Goal: Information Seeking & Learning: Learn about a topic

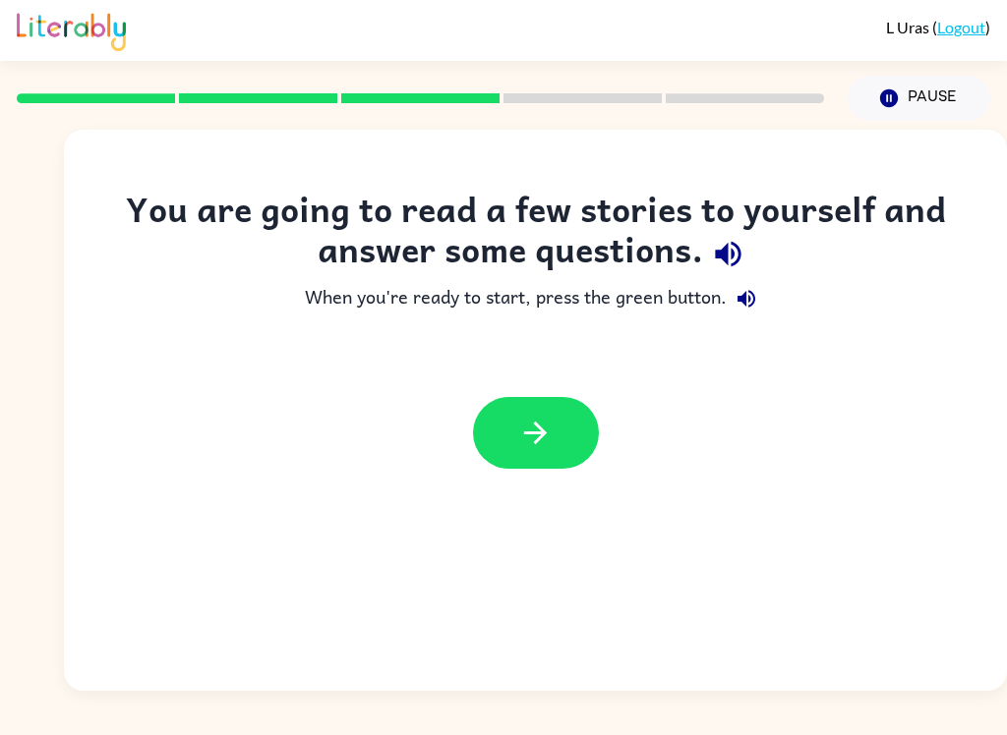
click at [547, 423] on icon "button" at bounding box center [535, 433] width 34 height 34
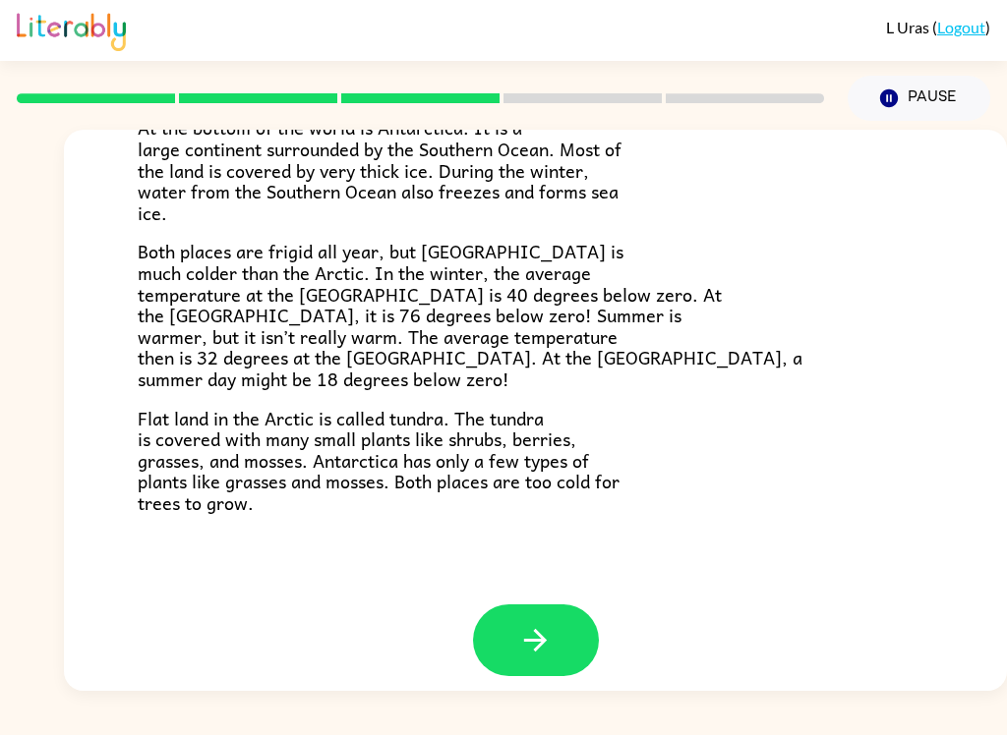
scroll to position [399, 0]
click at [552, 660] on button "button" at bounding box center [536, 642] width 126 height 72
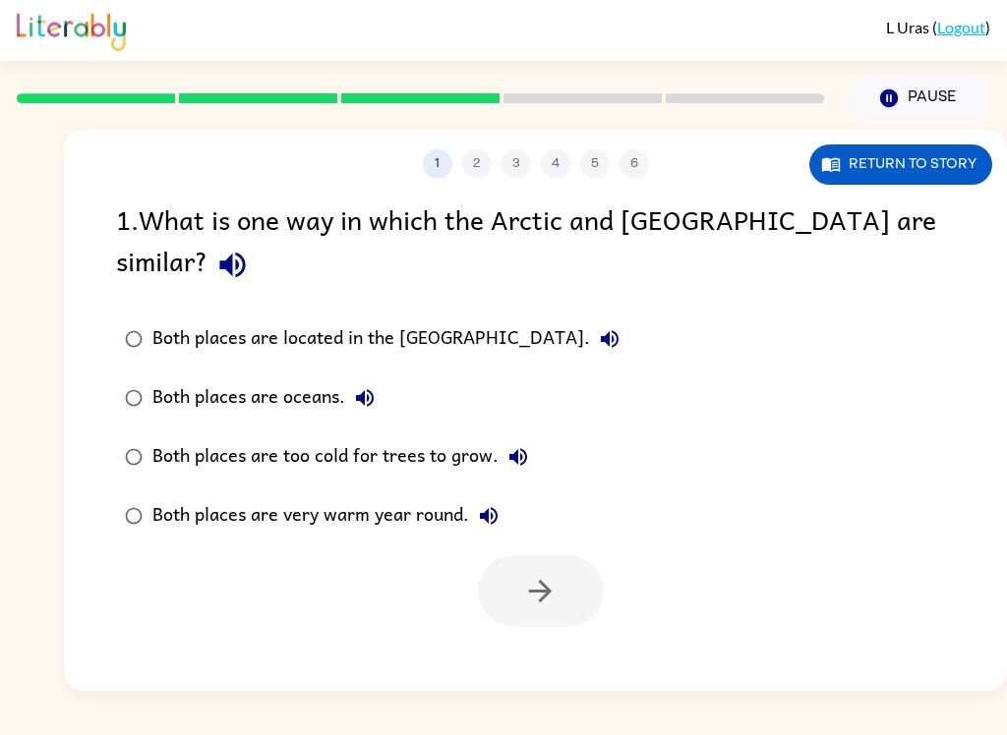
scroll to position [0, 0]
click at [493, 440] on label "Both places are too cold for trees to grow." at bounding box center [372, 457] width 534 height 59
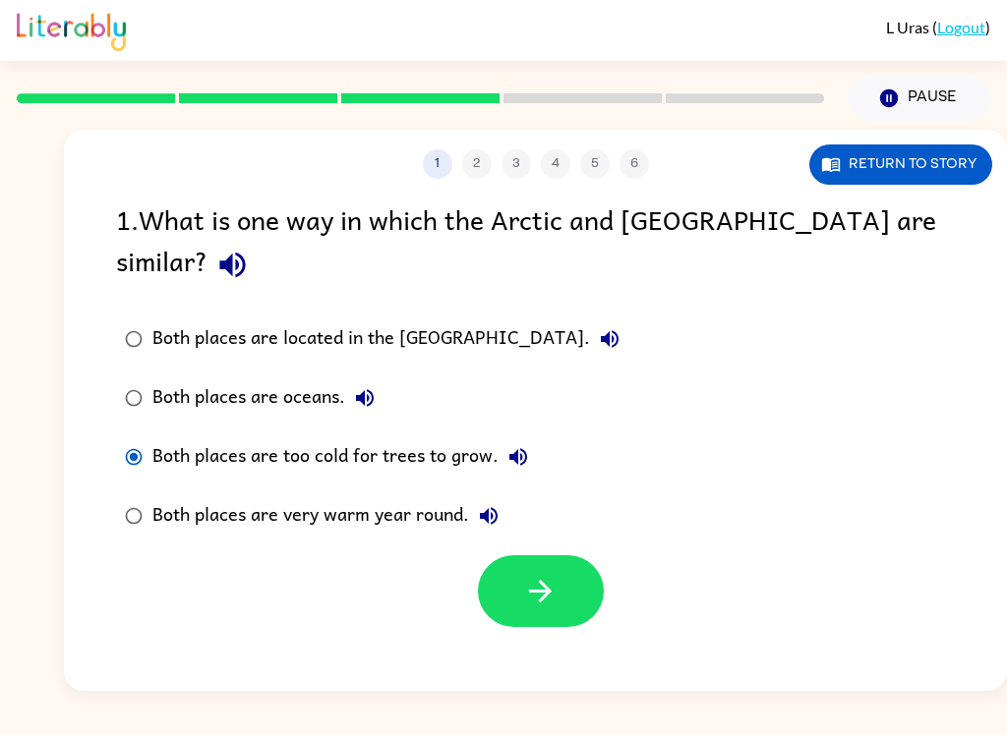
click at [543, 574] on icon "button" at bounding box center [540, 591] width 34 height 34
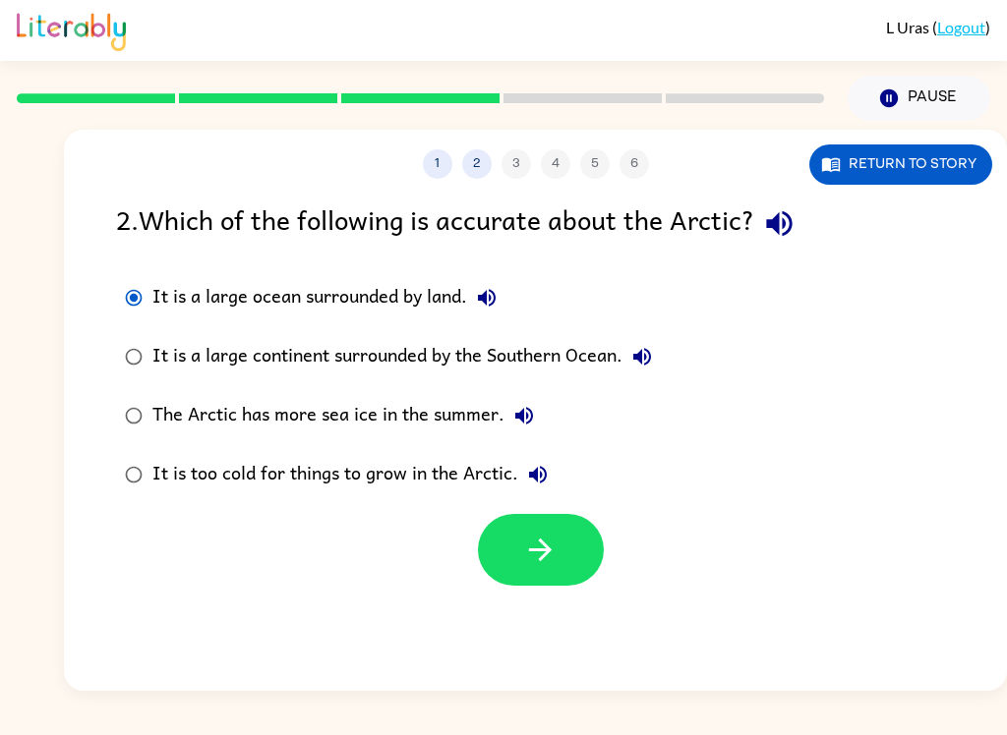
click at [550, 577] on button "button" at bounding box center [541, 550] width 126 height 72
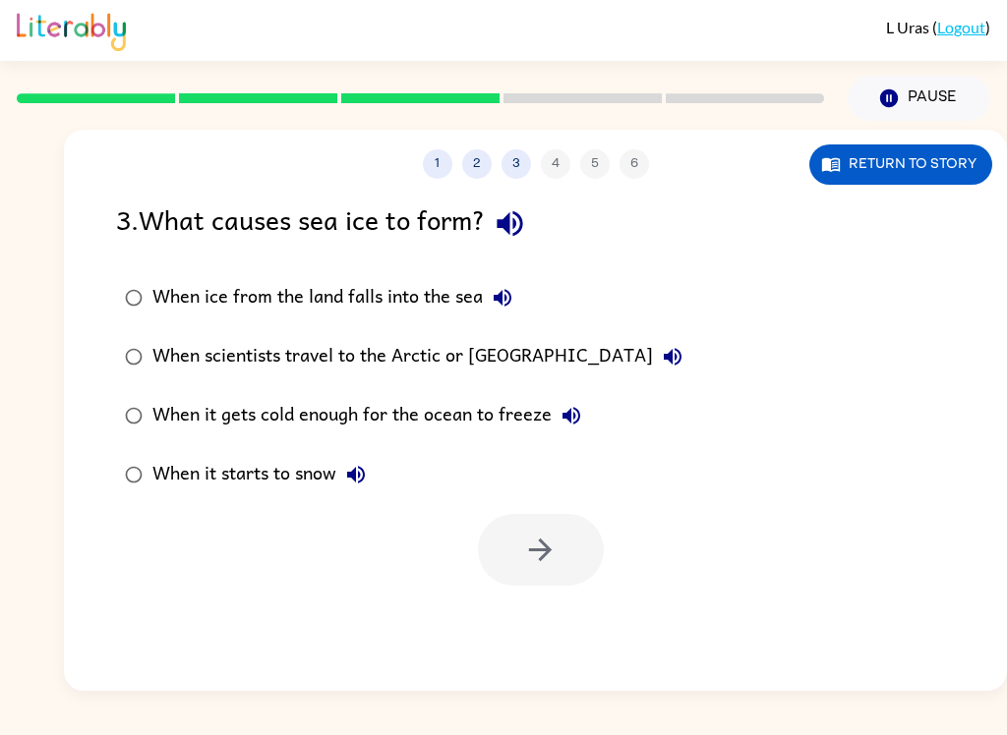
click at [527, 426] on div "When it gets cold enough for the ocean to freeze" at bounding box center [371, 415] width 438 height 39
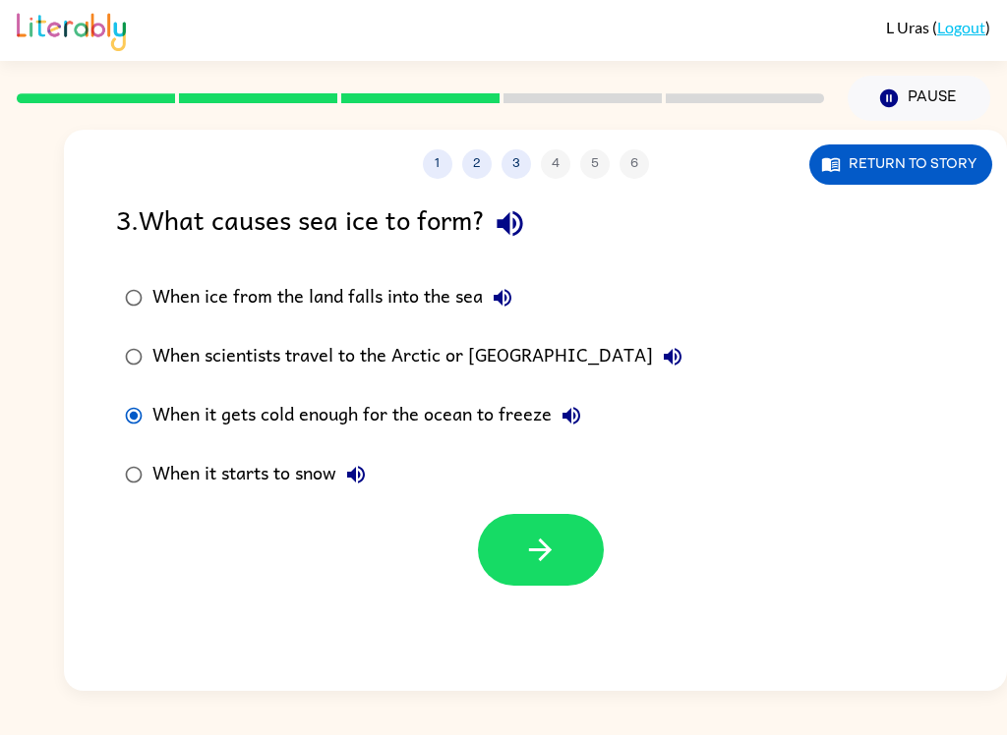
click at [536, 573] on button "button" at bounding box center [541, 550] width 126 height 72
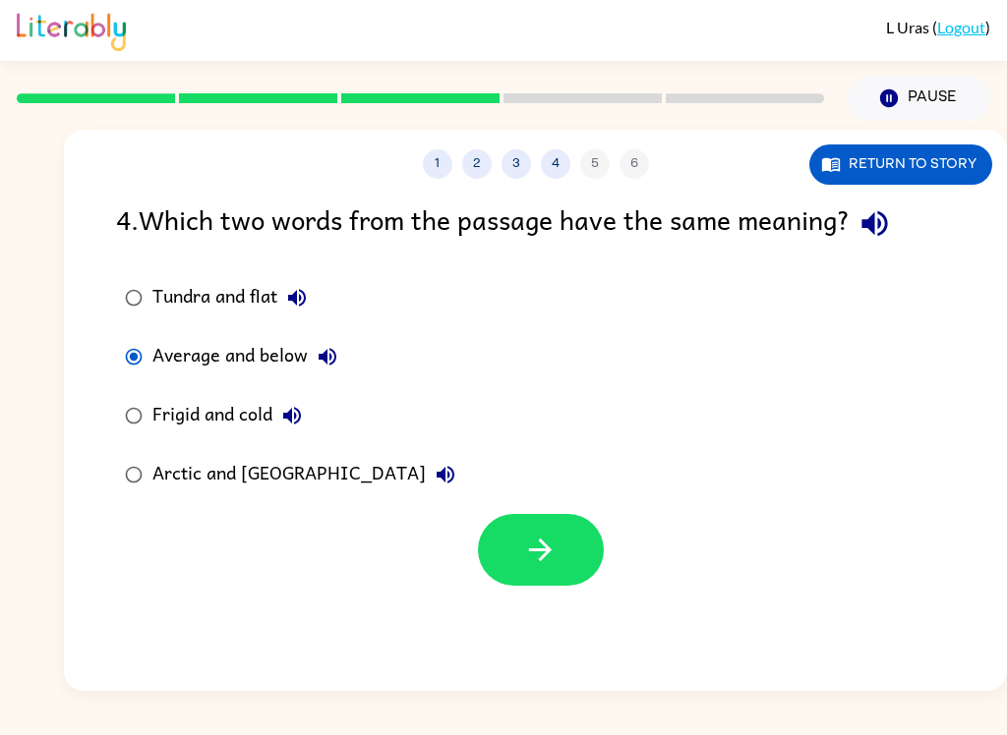
click at [549, 564] on icon "button" at bounding box center [540, 550] width 34 height 34
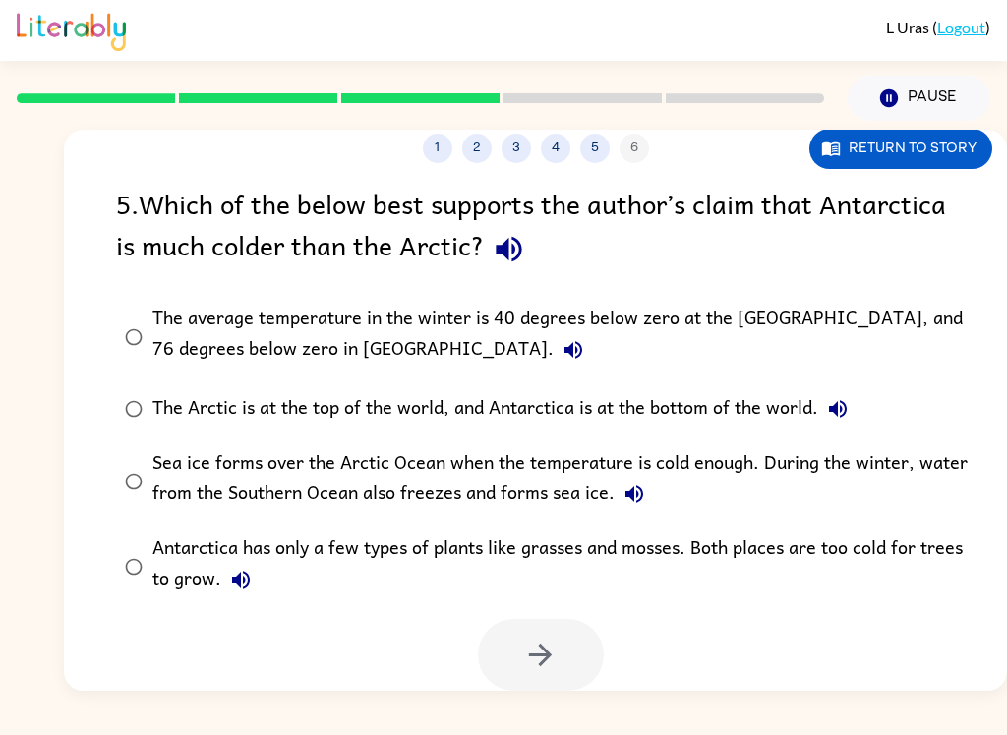
scroll to position [17, 0]
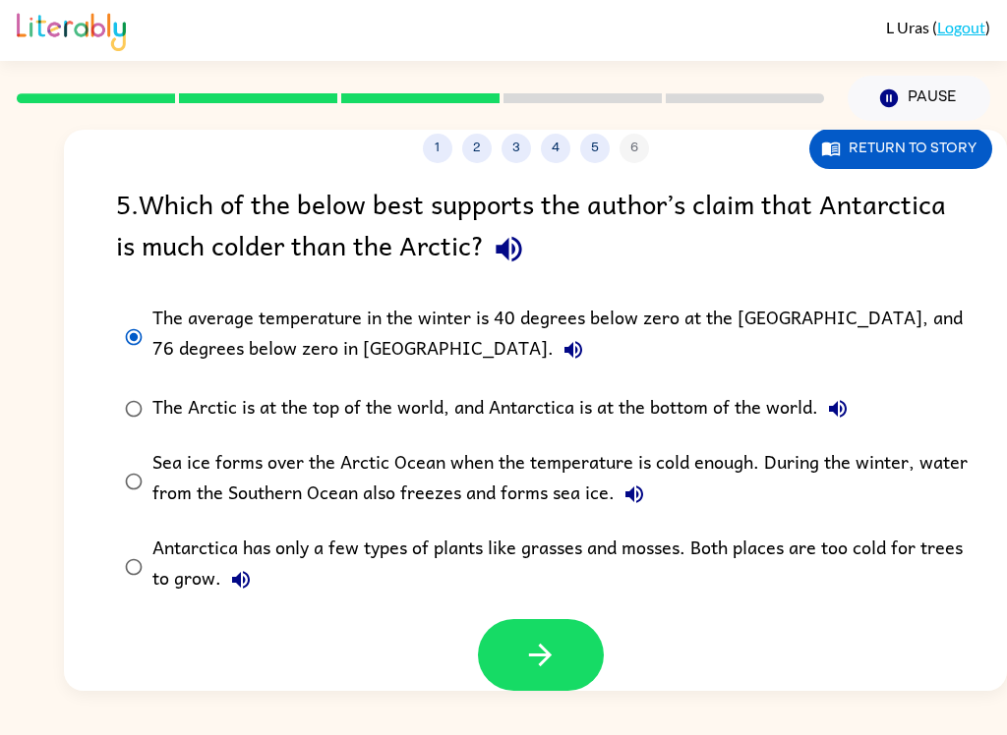
click at [557, 670] on button "button" at bounding box center [541, 655] width 126 height 72
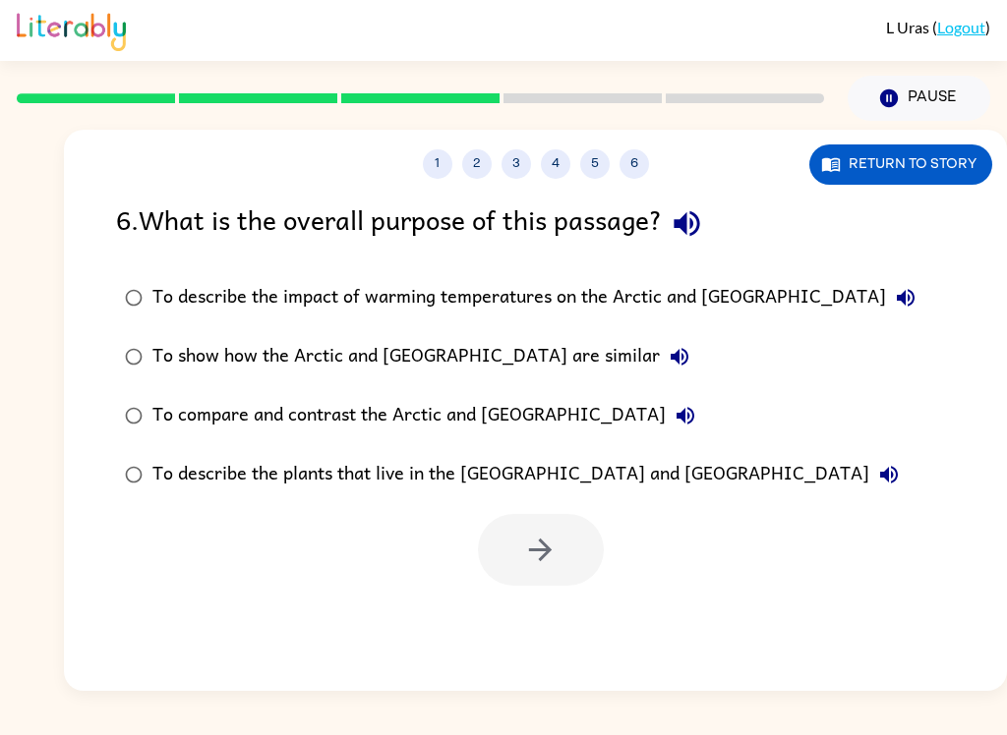
scroll to position [0, 0]
click at [185, 405] on div "To compare and contrast the Arctic and Antarctica" at bounding box center [428, 415] width 552 height 39
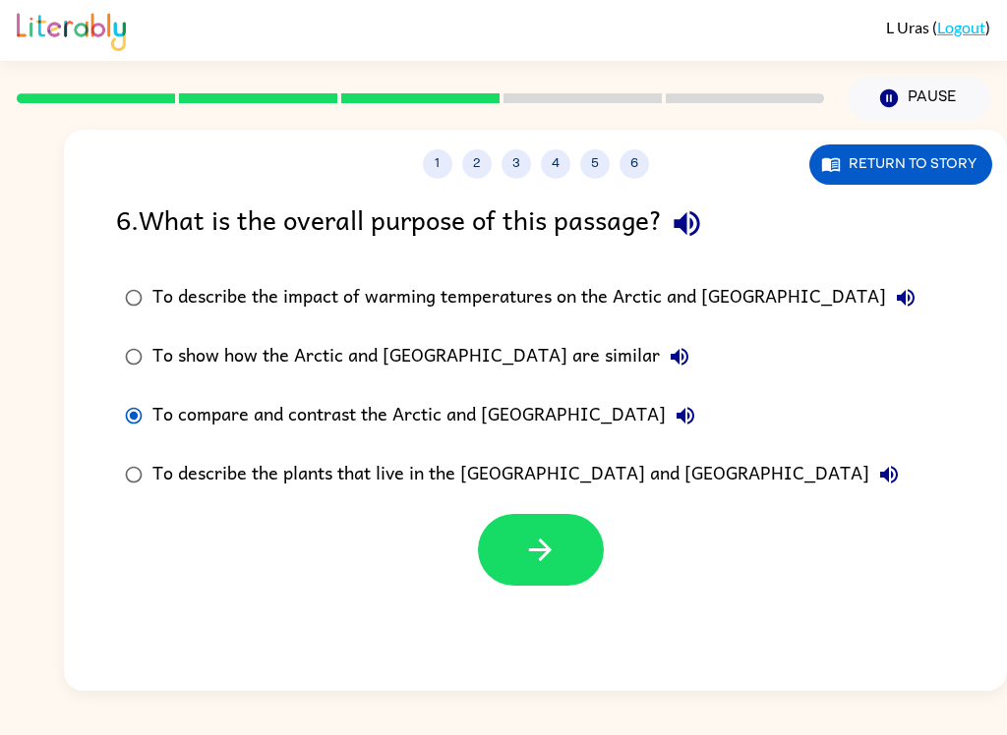
click at [539, 567] on icon "button" at bounding box center [540, 550] width 34 height 34
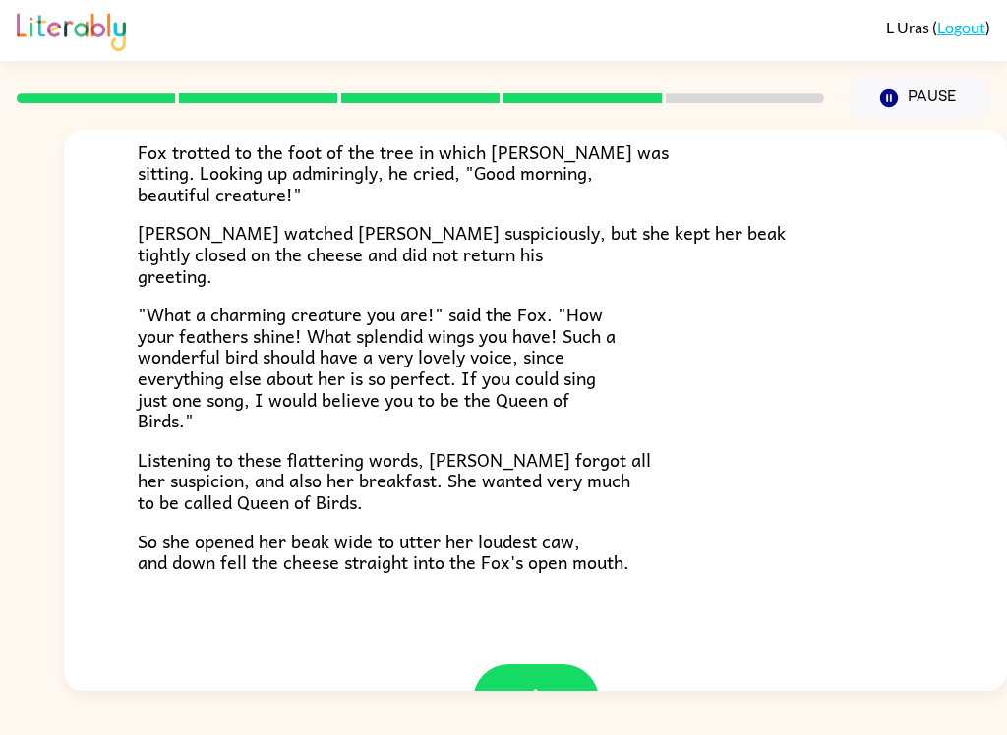
scroll to position [288, 0]
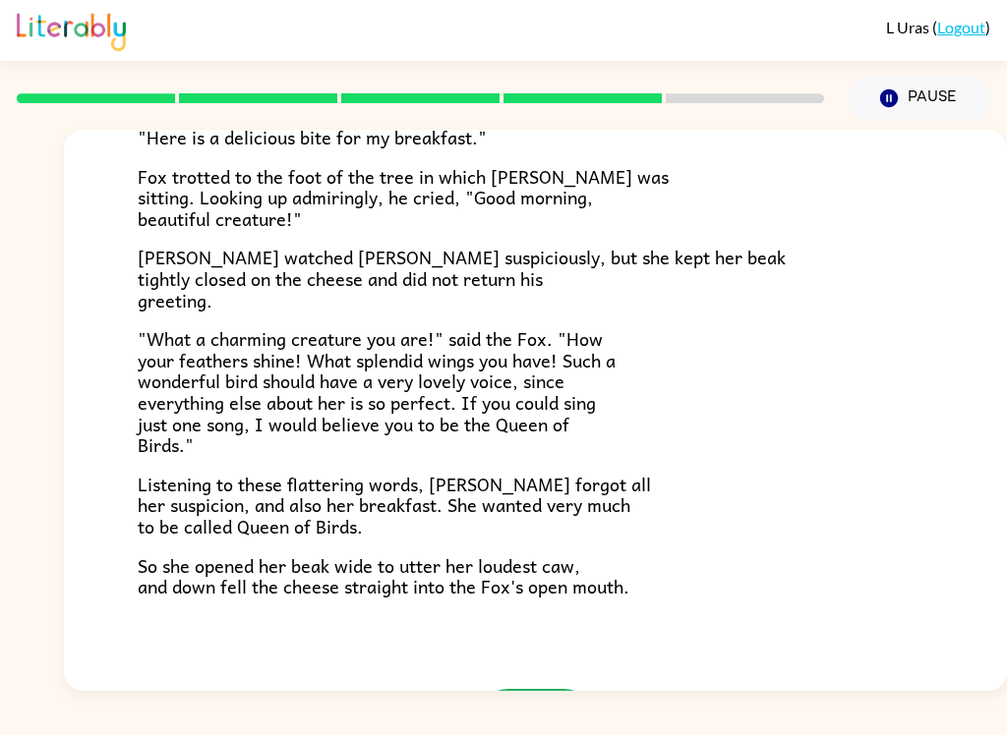
click at [548, 689] on button "button" at bounding box center [536, 725] width 126 height 72
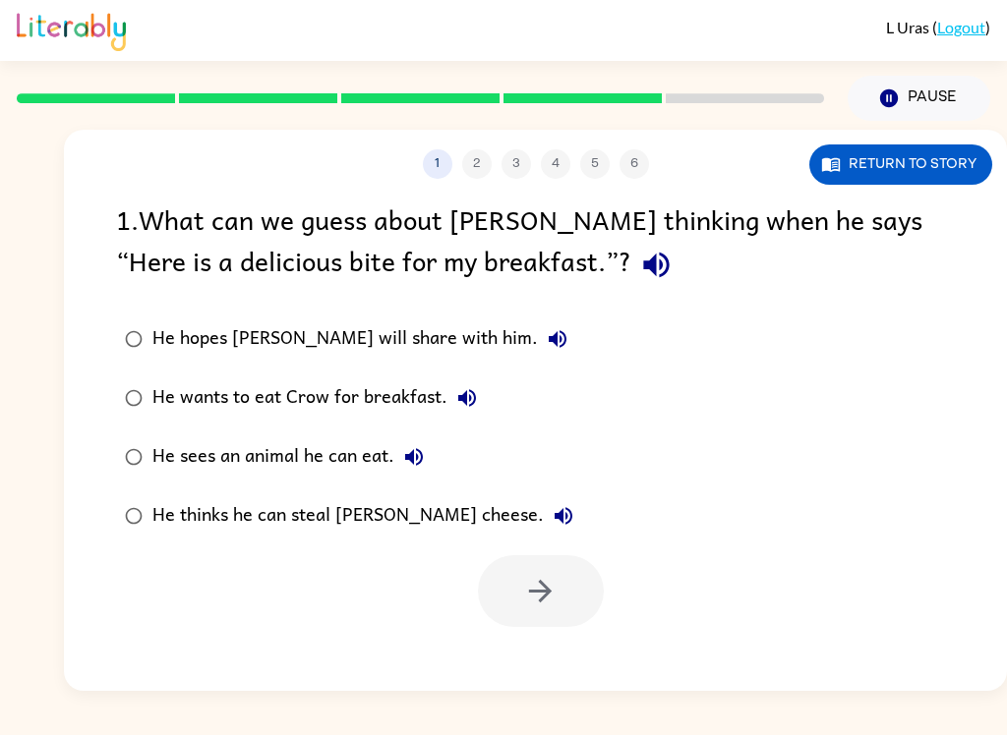
click at [374, 388] on div "He wants to eat Crow for breakfast." at bounding box center [319, 397] width 334 height 39
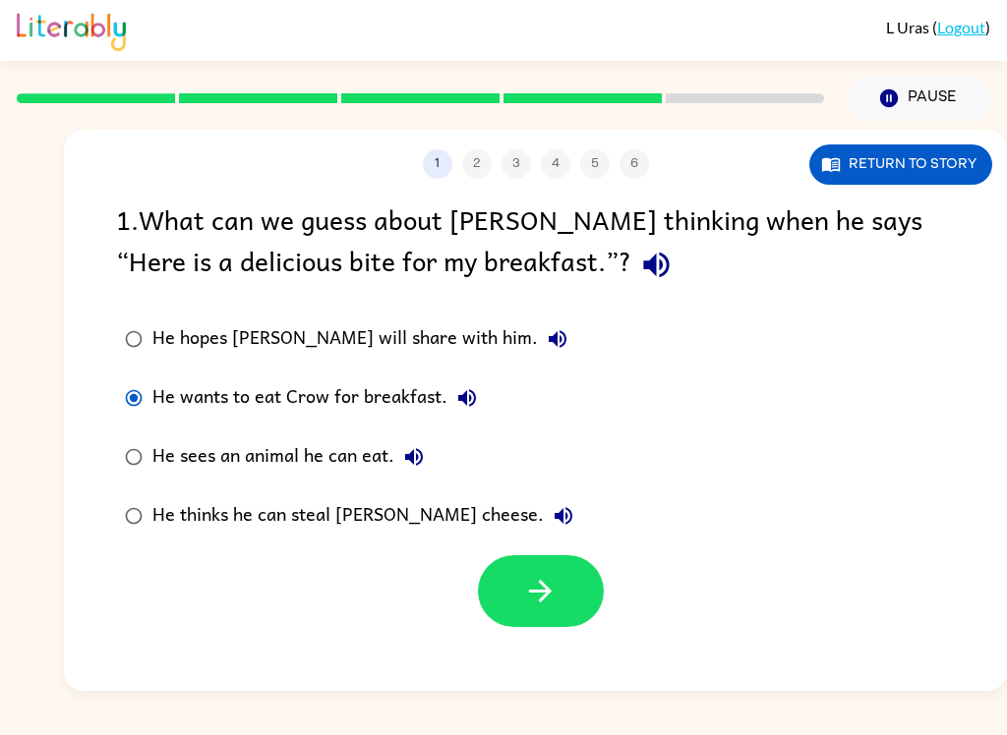
click at [322, 463] on div "He sees an animal he can eat." at bounding box center [292, 456] width 281 height 39
click at [527, 603] on icon "button" at bounding box center [540, 591] width 34 height 34
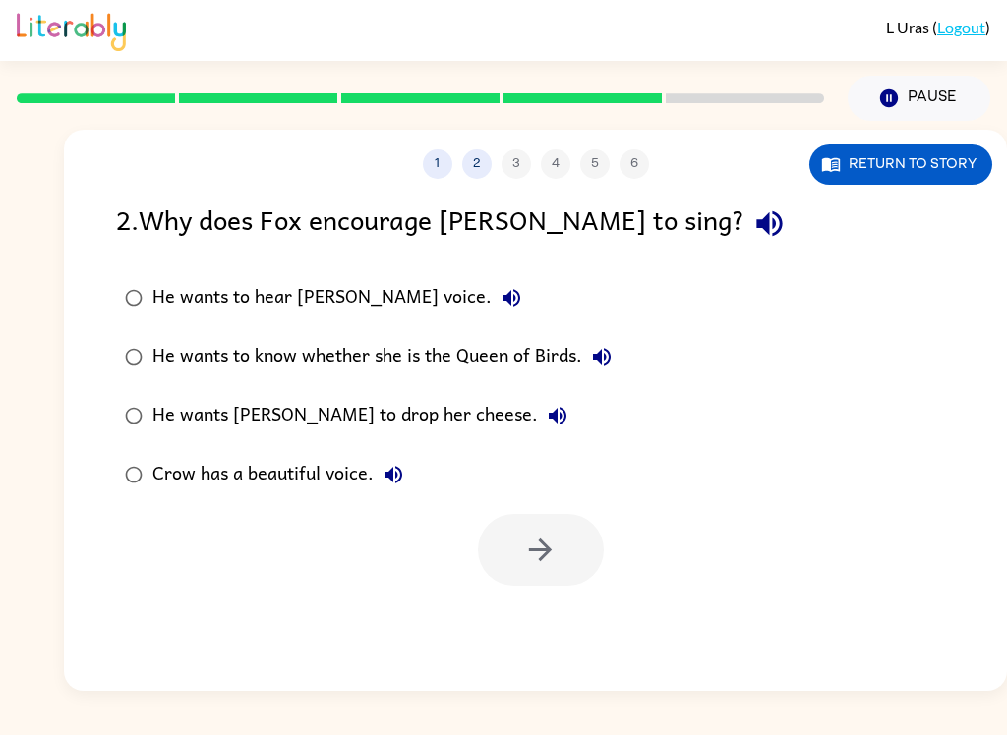
click at [354, 450] on label "Crow has a beautiful voice." at bounding box center [368, 474] width 526 height 59
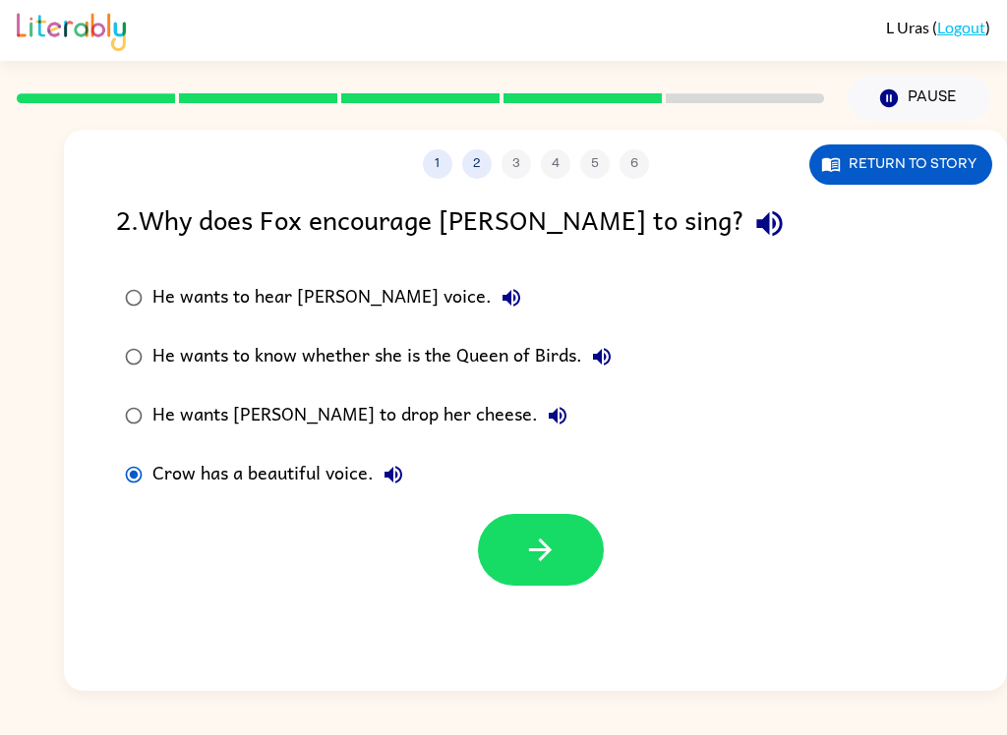
click at [373, 422] on div "He wants Crow to drop her cheese." at bounding box center [364, 415] width 425 height 39
click at [395, 422] on div "He wants Crow to drop her cheese." at bounding box center [364, 415] width 425 height 39
click at [535, 564] on icon "button" at bounding box center [540, 550] width 34 height 34
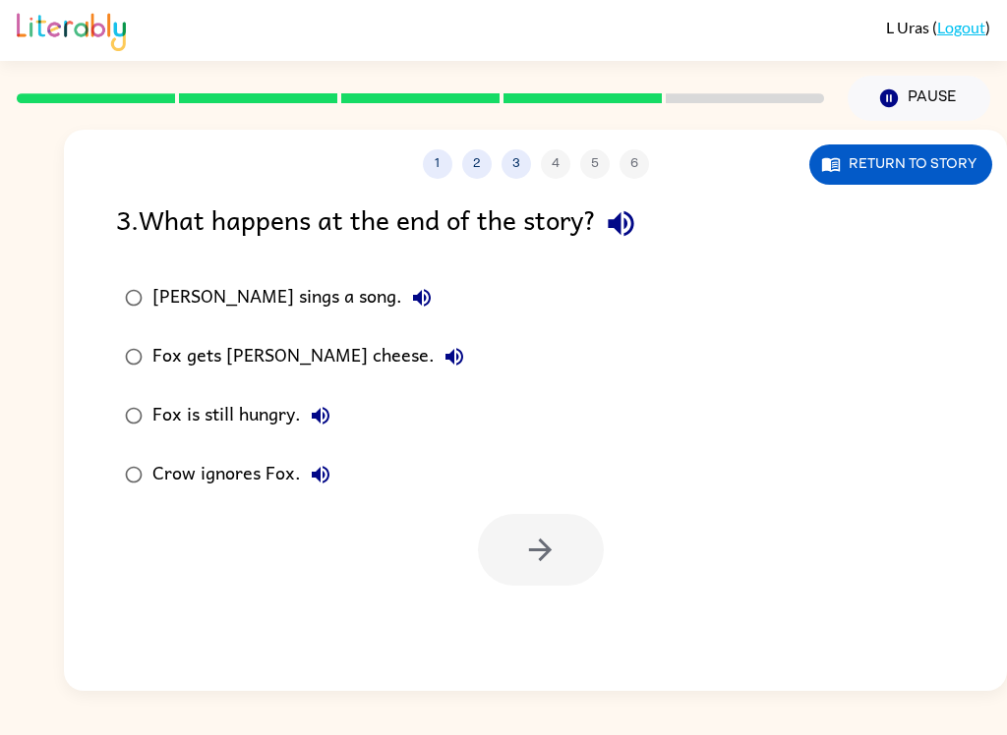
click at [315, 342] on div "Fox gets Crow's cheese." at bounding box center [312, 356] width 321 height 39
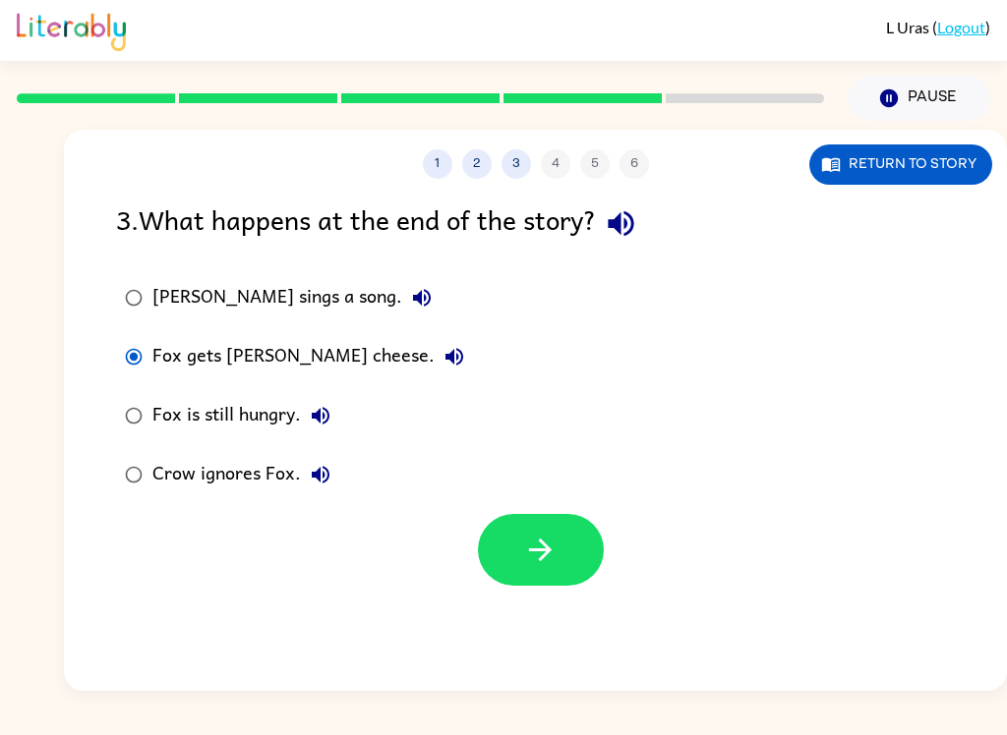
click at [972, 155] on button "Return to story" at bounding box center [900, 165] width 183 height 40
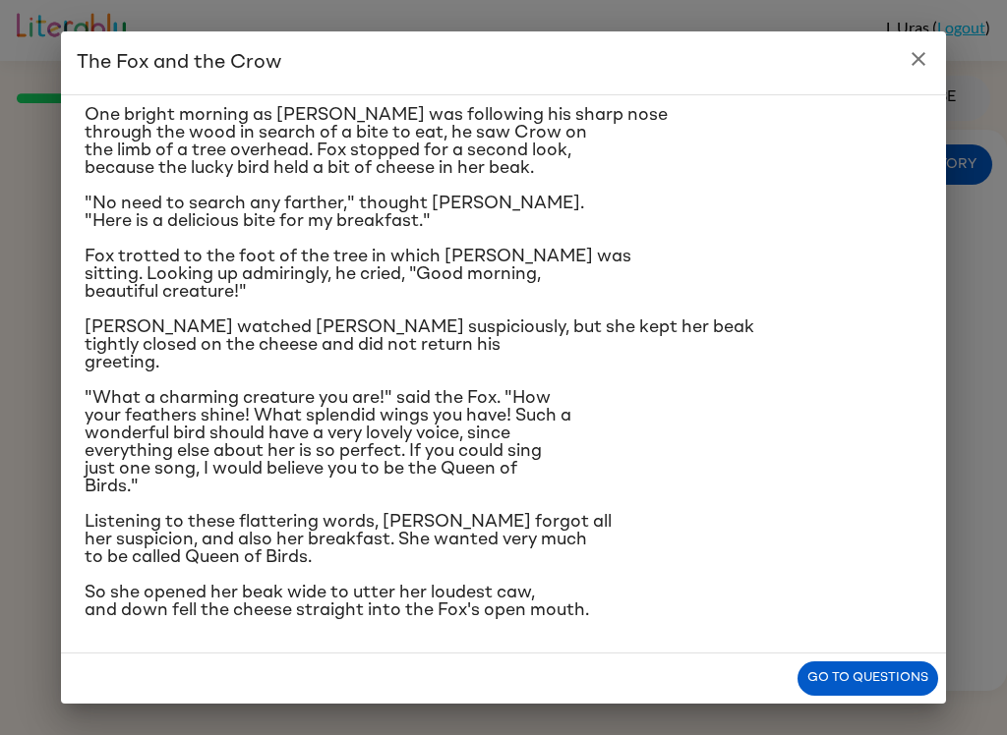
scroll to position [187, 0]
click at [931, 36] on h2 "The Fox and the Crow" at bounding box center [503, 62] width 885 height 63
click at [913, 59] on icon "close" at bounding box center [918, 59] width 24 height 24
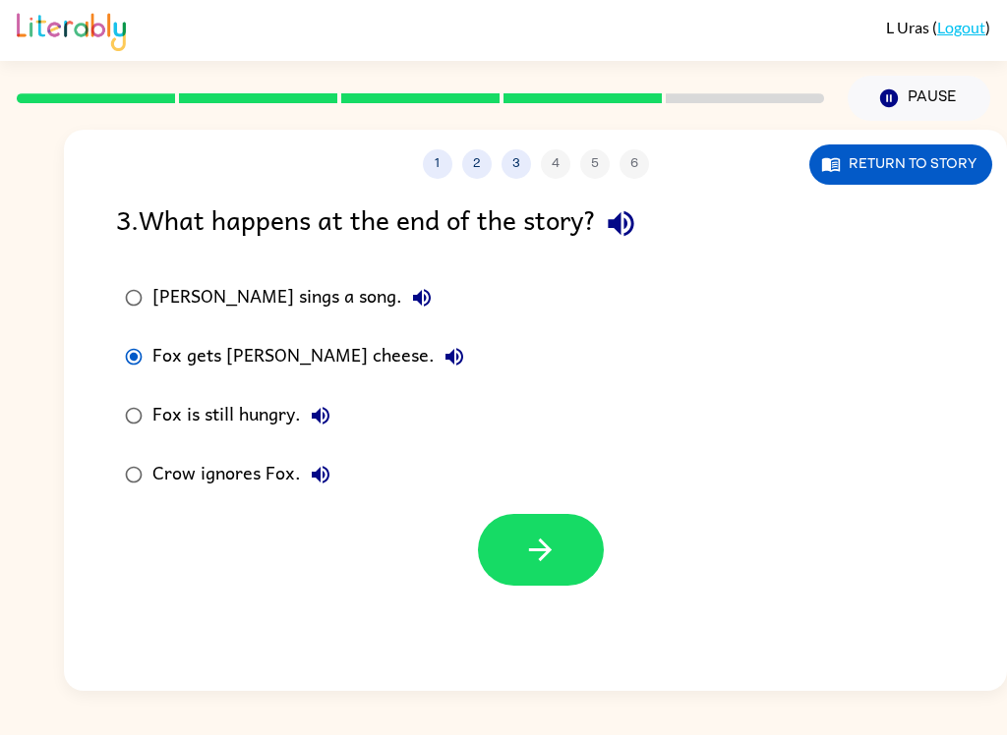
click at [517, 583] on button "button" at bounding box center [541, 550] width 126 height 72
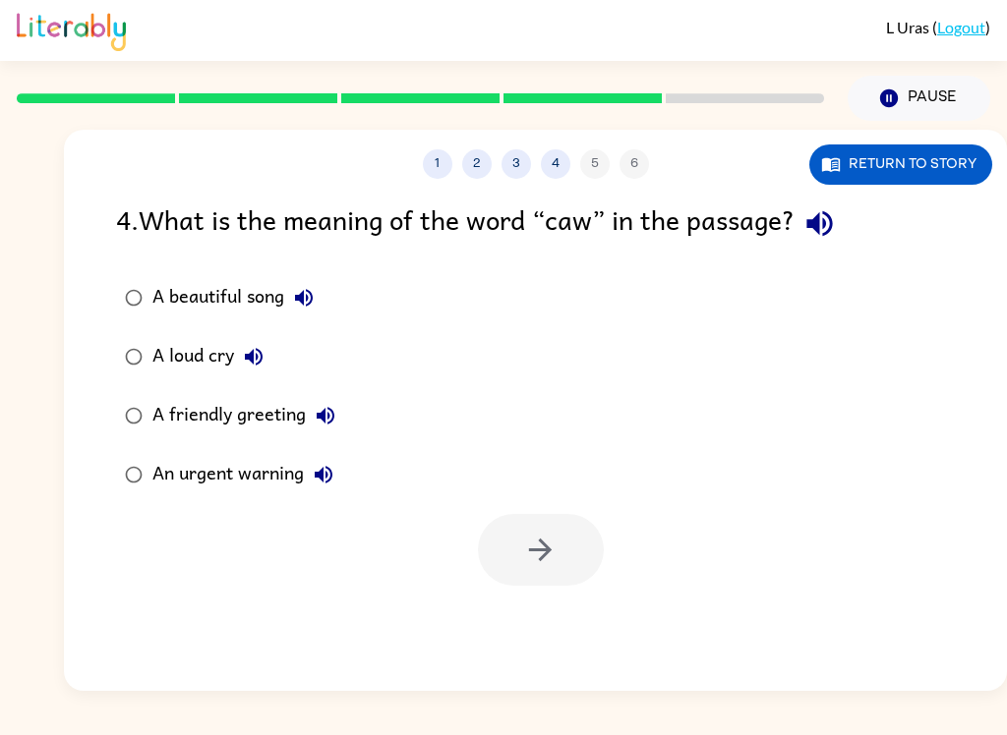
click at [181, 372] on div "A loud cry" at bounding box center [212, 356] width 121 height 39
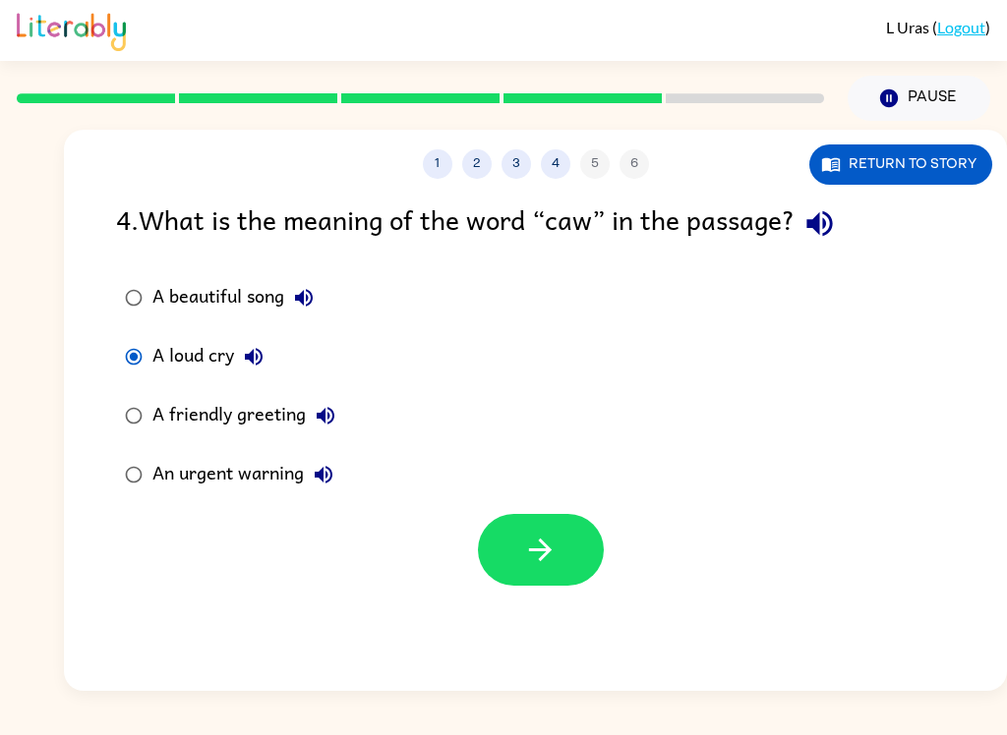
click at [552, 578] on button "button" at bounding box center [541, 550] width 126 height 72
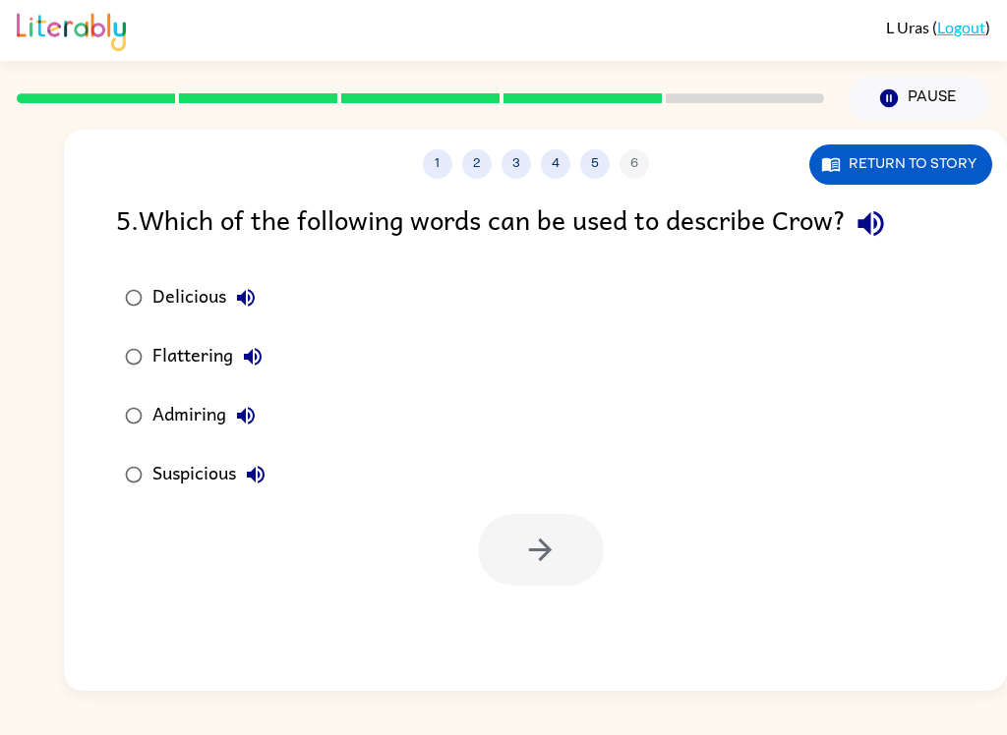
click at [187, 278] on label "Delicious" at bounding box center [195, 297] width 180 height 59
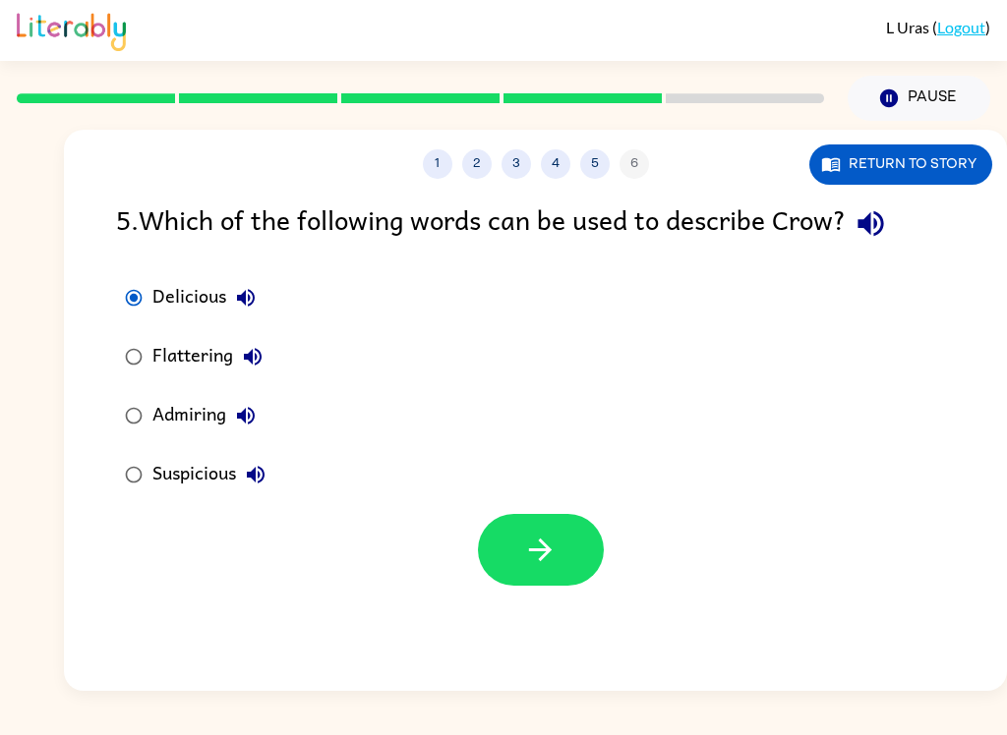
click at [574, 568] on button "button" at bounding box center [541, 550] width 126 height 72
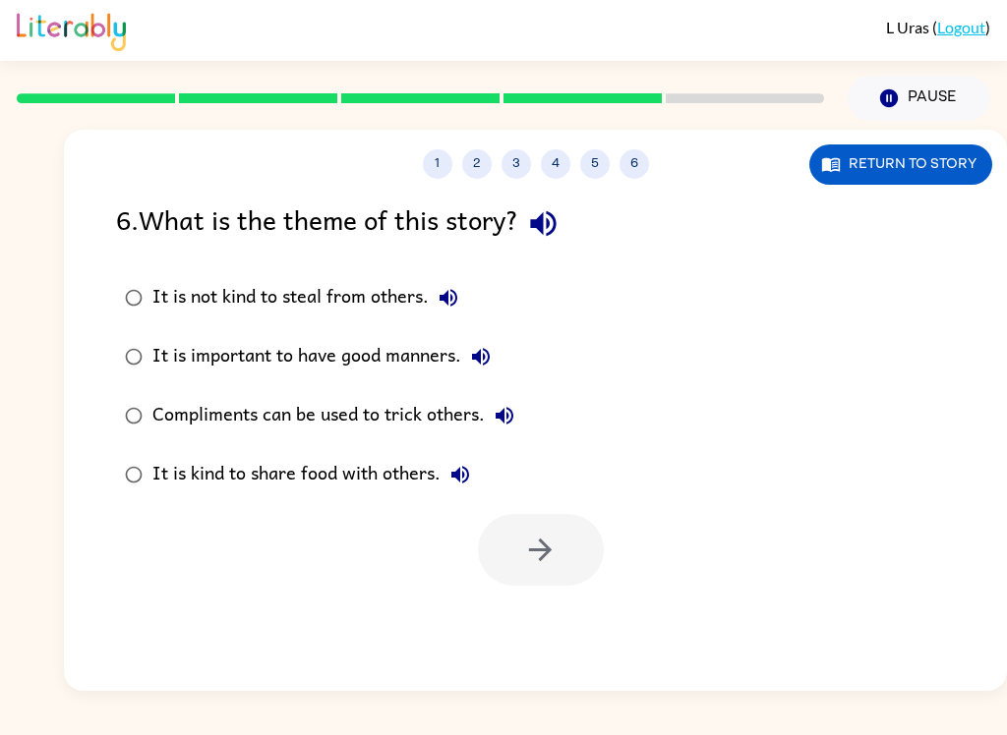
click at [378, 403] on div "Compliments can be used to trick others." at bounding box center [338, 415] width 372 height 39
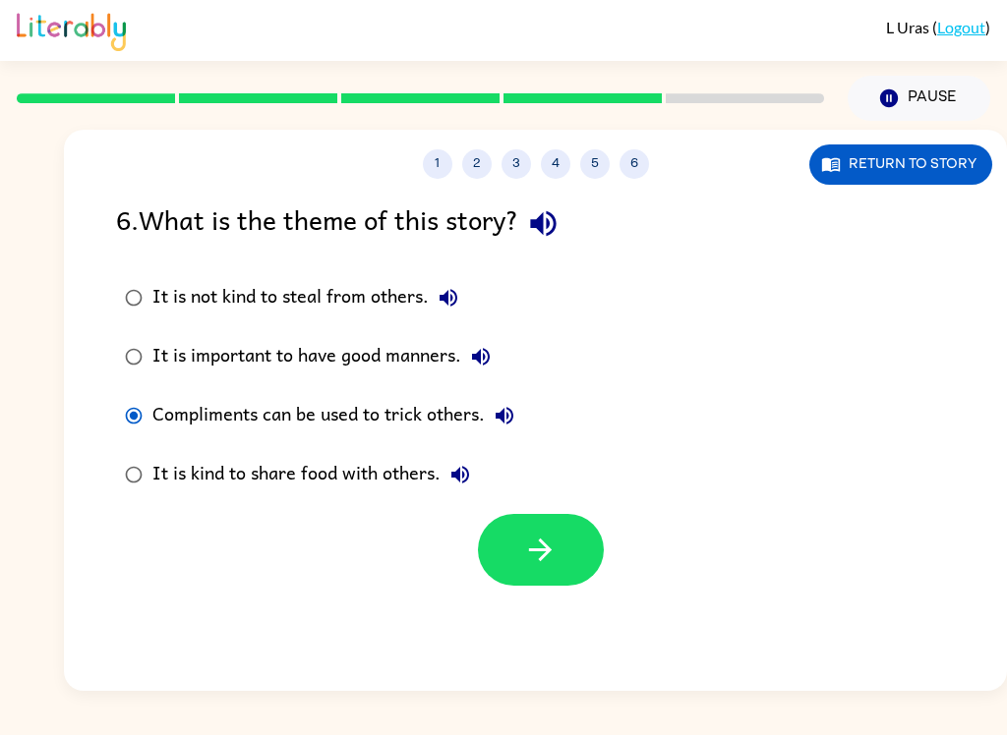
click at [554, 555] on icon "button" at bounding box center [540, 550] width 34 height 34
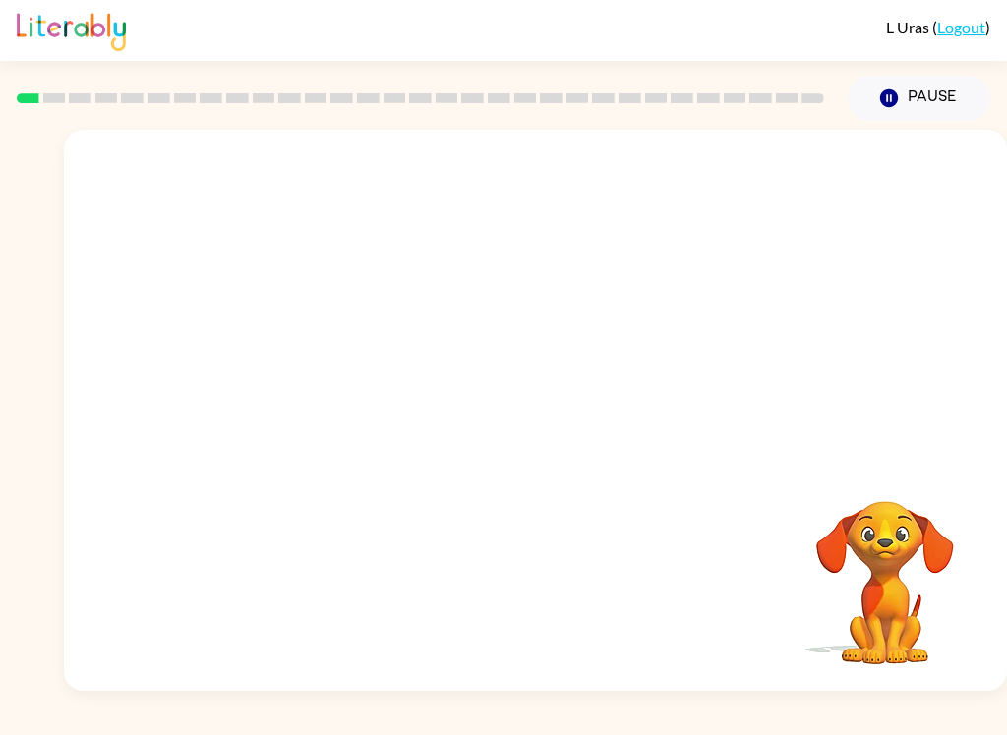
click at [993, 276] on div at bounding box center [535, 295] width 943 height 330
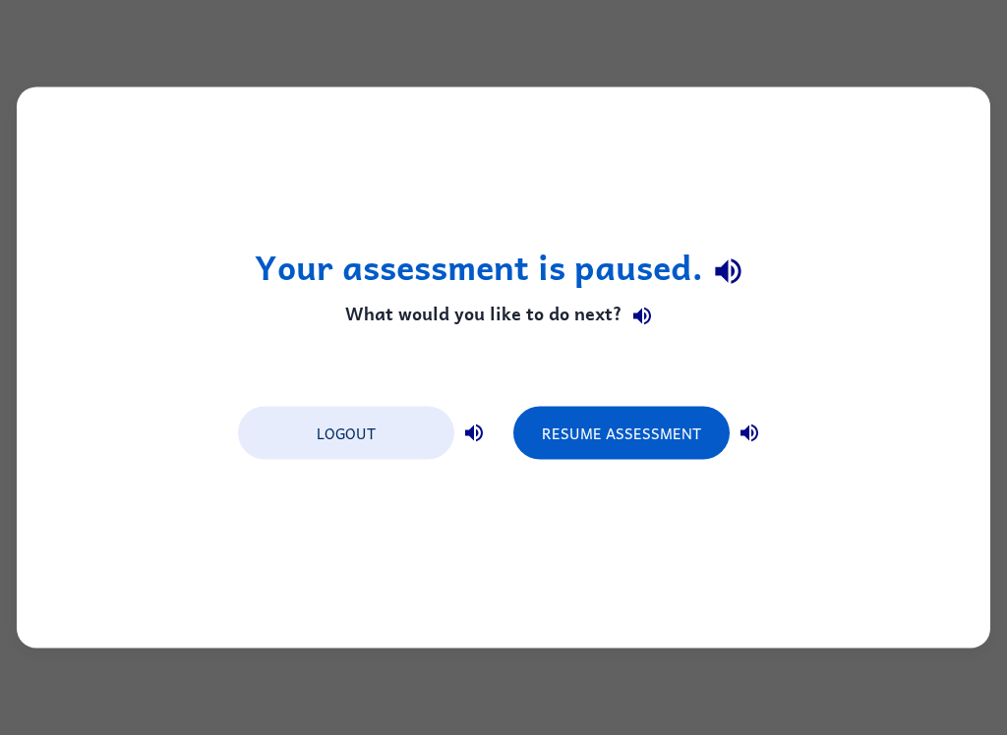
click at [686, 431] on button "Resume Assessment" at bounding box center [621, 433] width 216 height 53
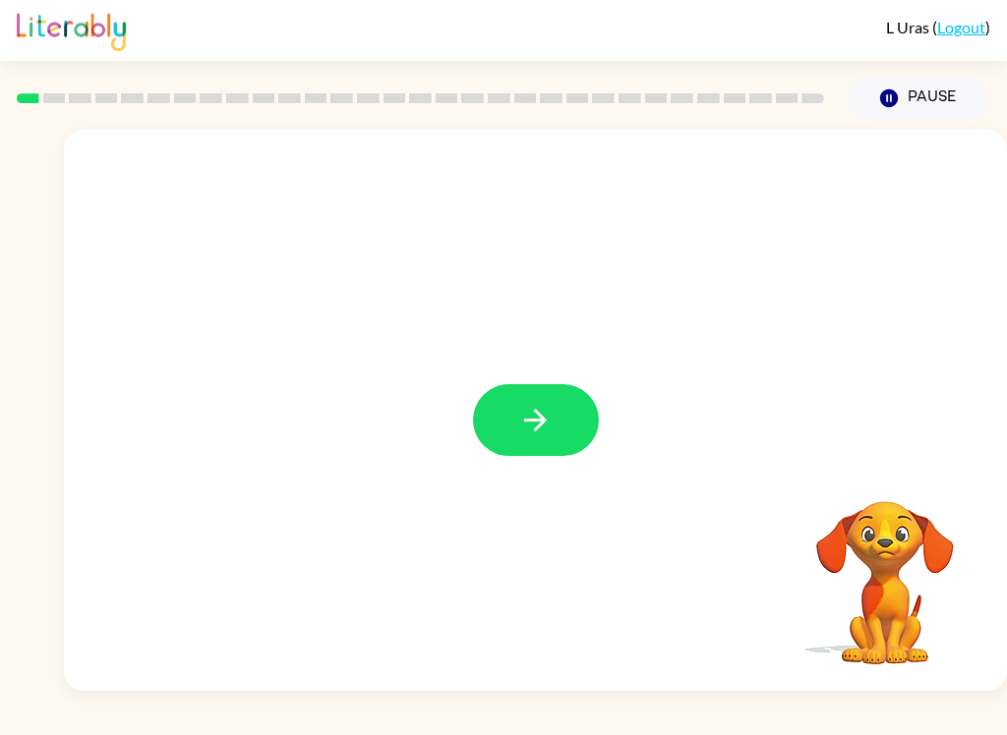
click at [537, 426] on icon "button" at bounding box center [535, 420] width 34 height 34
